Goal: Task Accomplishment & Management: Complete application form

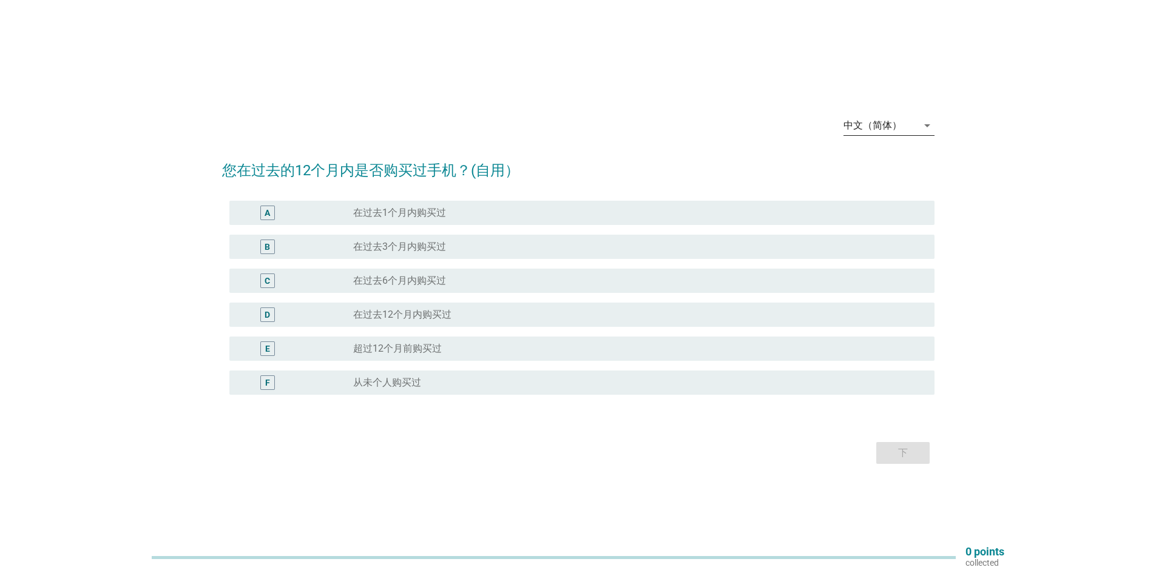
click at [908, 120] on div "中文（简体）" at bounding box center [880, 125] width 74 height 19
click at [885, 167] on div "Bahasa Melayu" at bounding box center [889, 164] width 72 height 15
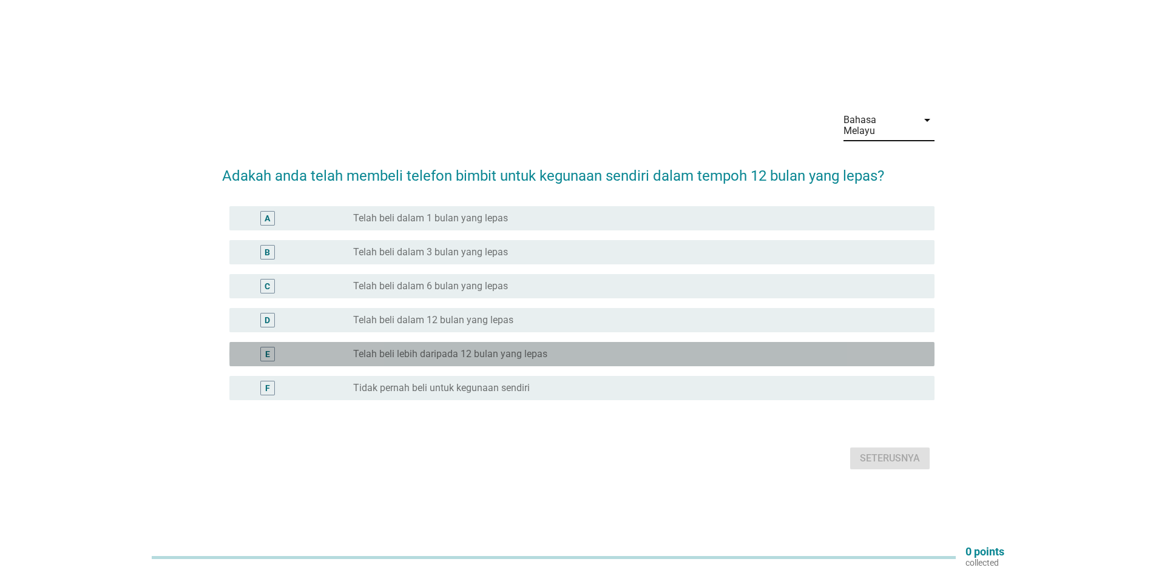
click at [430, 352] on label "Telah beli lebih daripada 12 bulan yang lepas" at bounding box center [450, 354] width 194 height 12
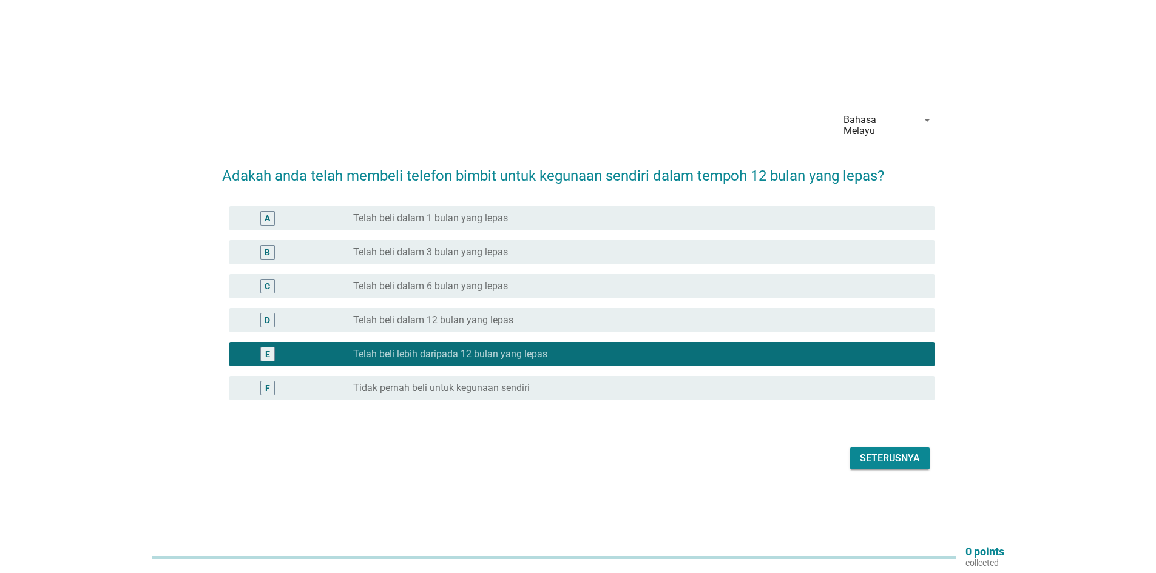
click at [881, 455] on div "Seterusnya" at bounding box center [890, 458] width 60 height 15
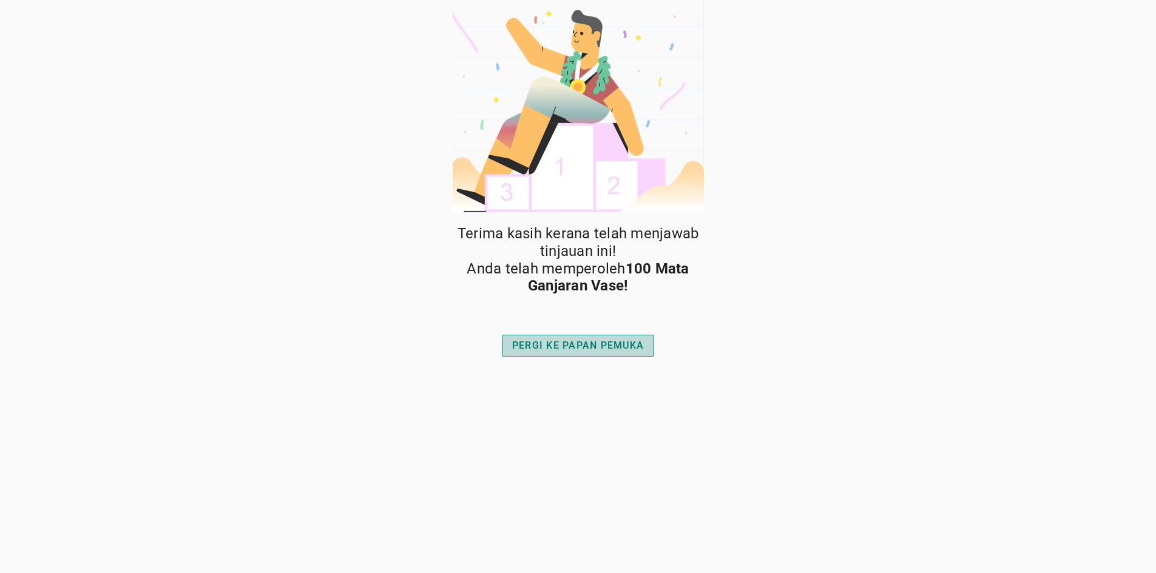
click at [592, 353] on div "PERGI KE PAPAN PEMUKA" at bounding box center [578, 346] width 132 height 15
